Goal: Information Seeking & Learning: Check status

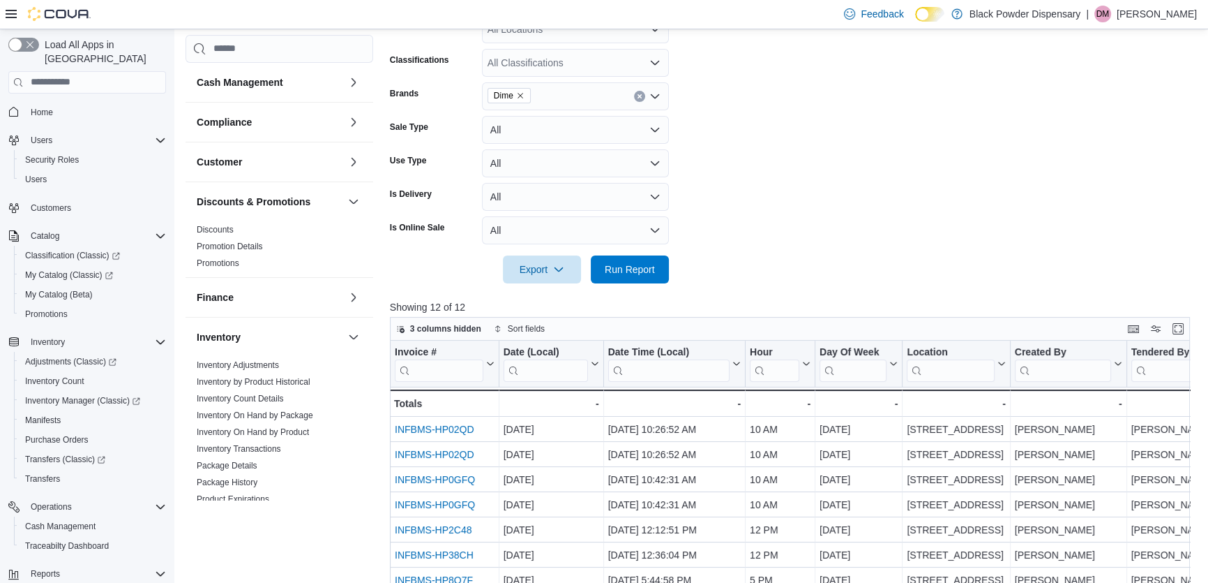
scroll to position [695, 0]
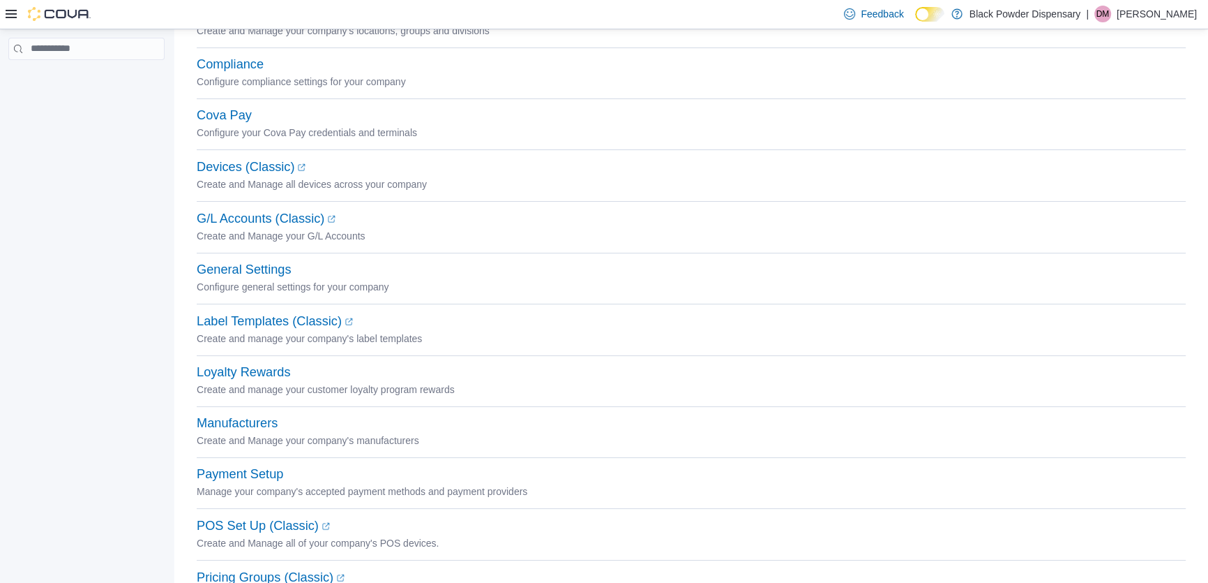
scroll to position [43, 0]
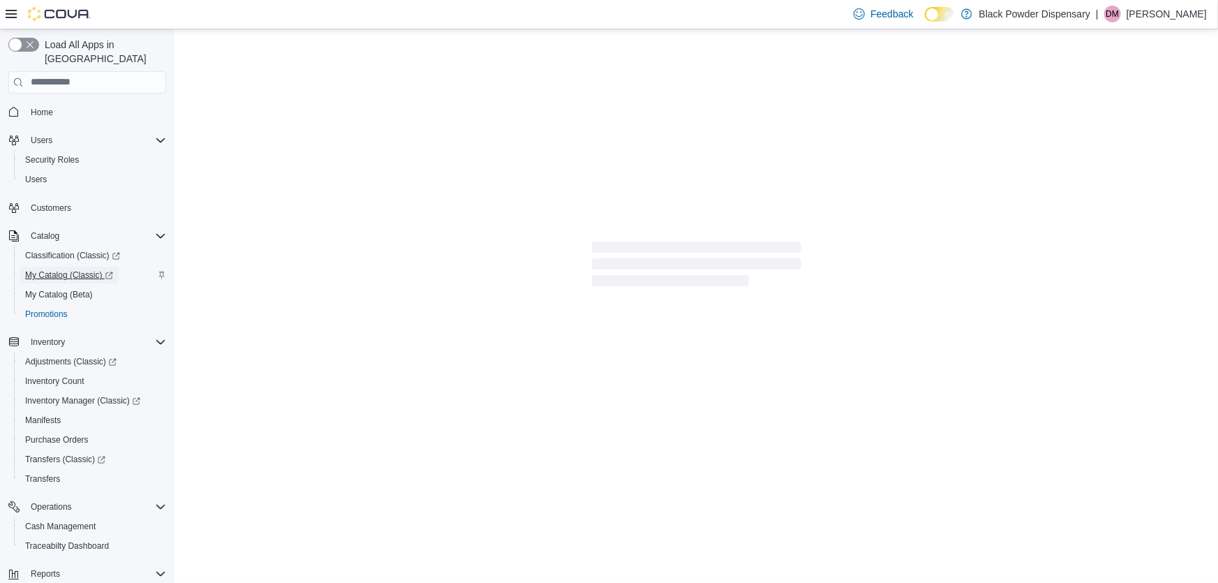
click at [49, 269] on span "My Catalog (Classic)" at bounding box center [69, 274] width 88 height 11
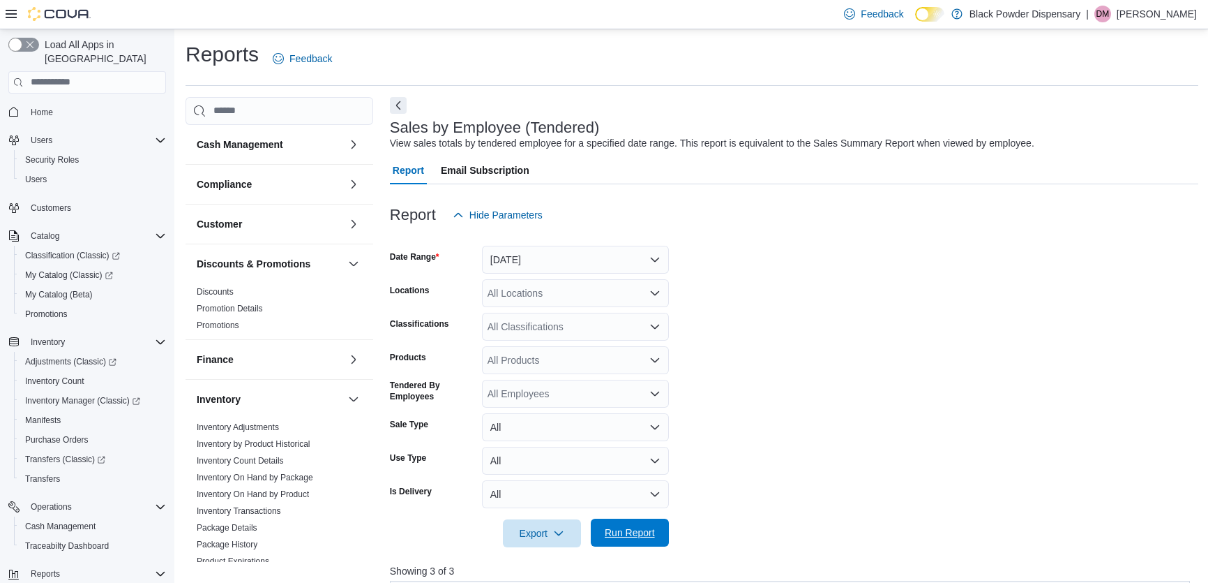
scroll to position [253, 0]
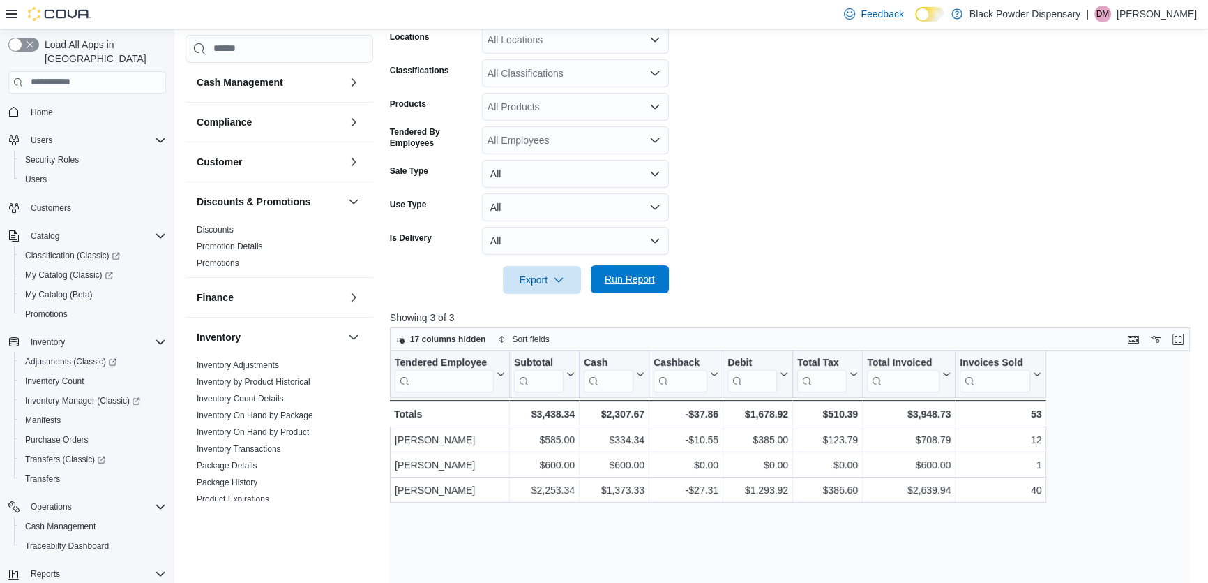
click at [659, 274] on span "Run Report" at bounding box center [629, 279] width 61 height 28
click at [659, 276] on span "Run Report" at bounding box center [629, 279] width 61 height 28
click at [649, 276] on span "Run Report" at bounding box center [630, 279] width 50 height 14
